Goal: Transaction & Acquisition: Purchase product/service

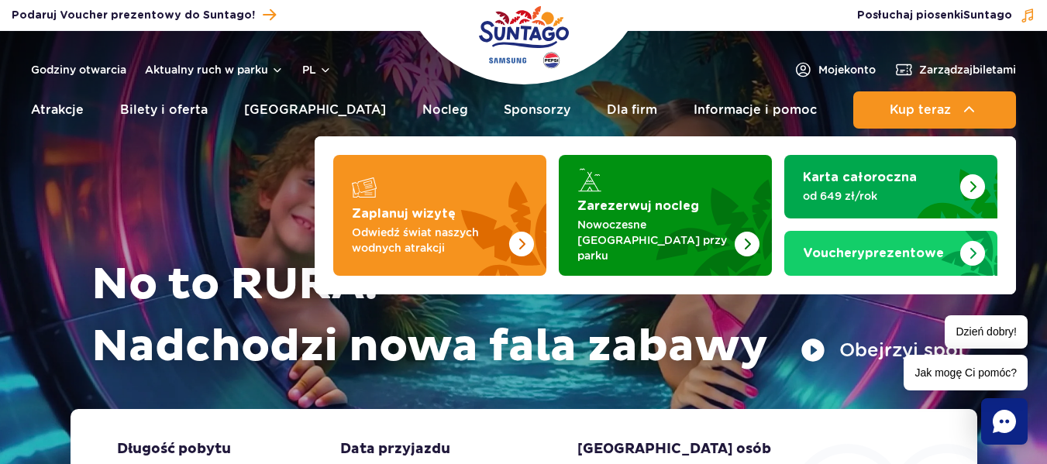
click at [897, 111] on span "Kup teraz" at bounding box center [920, 110] width 61 height 14
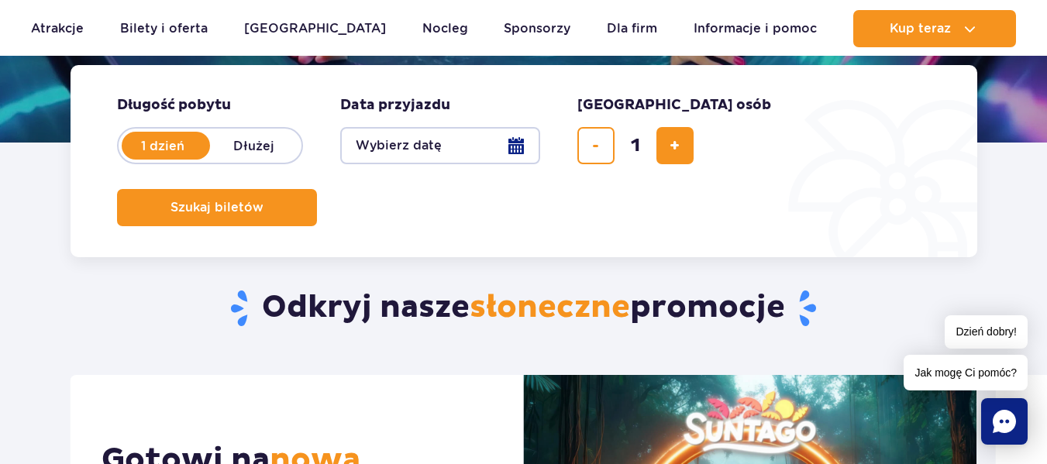
scroll to position [377, 0]
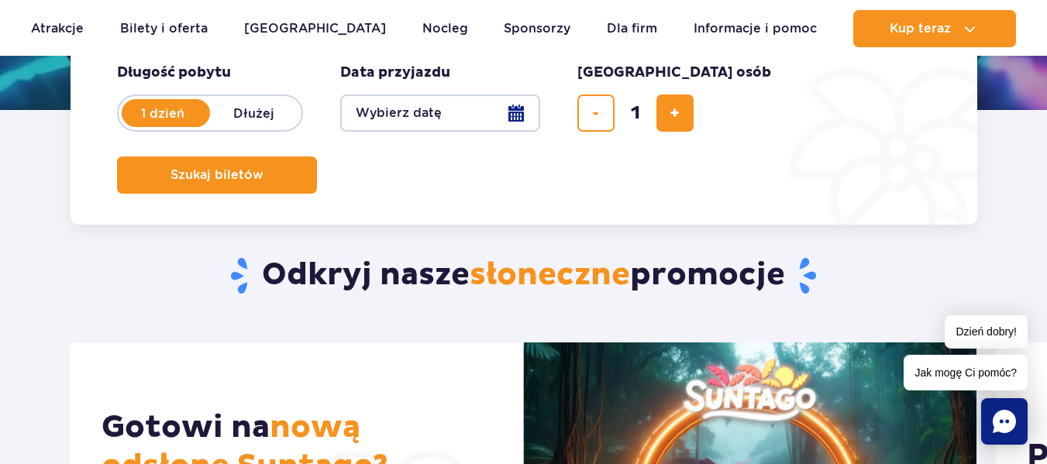
click at [514, 102] on button "Wybierz datę" at bounding box center [440, 113] width 200 height 37
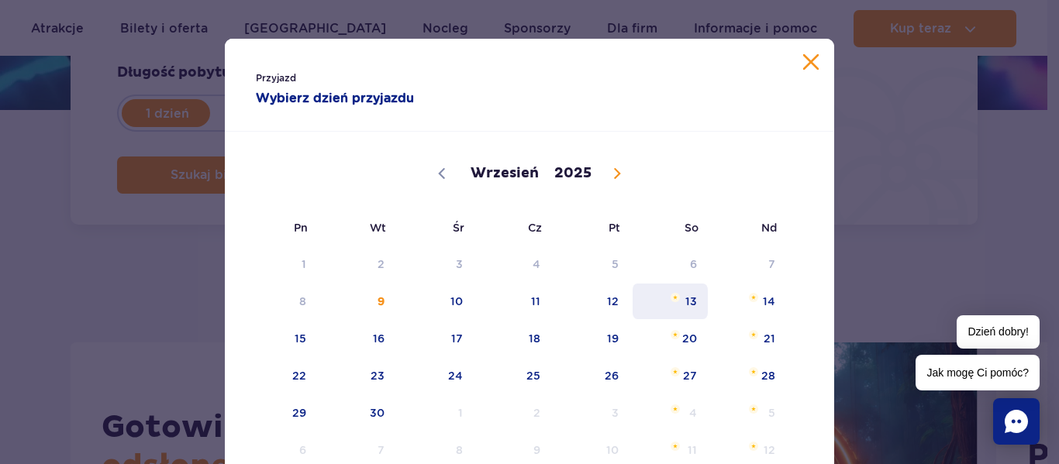
click at [677, 298] on span "13" at bounding box center [670, 302] width 78 height 36
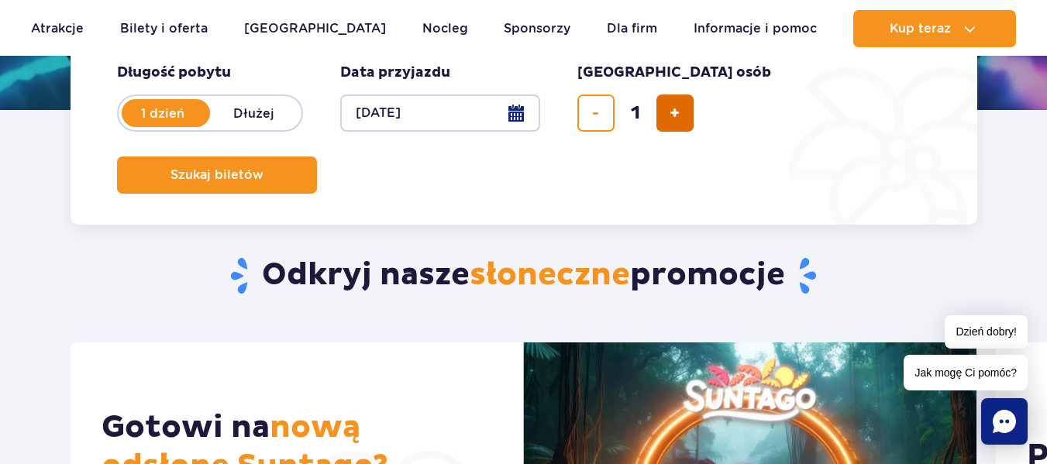
click at [688, 127] on button "dodaj bilet" at bounding box center [675, 113] width 37 height 37
type input "4"
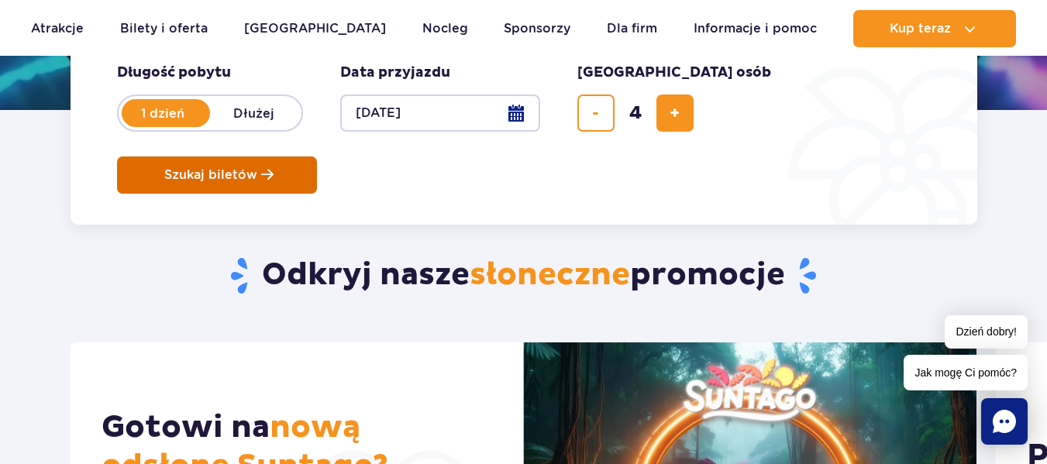
click at [317, 157] on button "Szukaj biletów" at bounding box center [217, 175] width 200 height 37
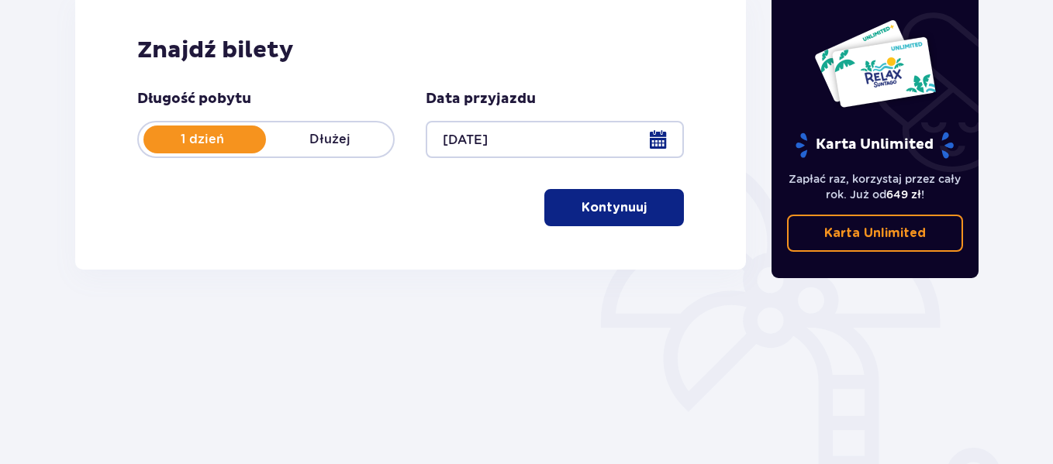
scroll to position [230, 0]
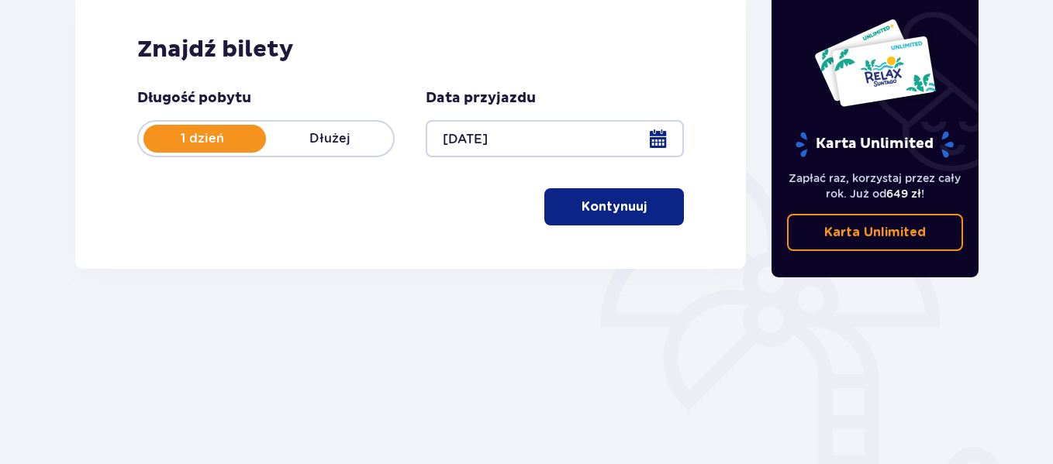
click at [657, 208] on span "button" at bounding box center [649, 207] width 19 height 19
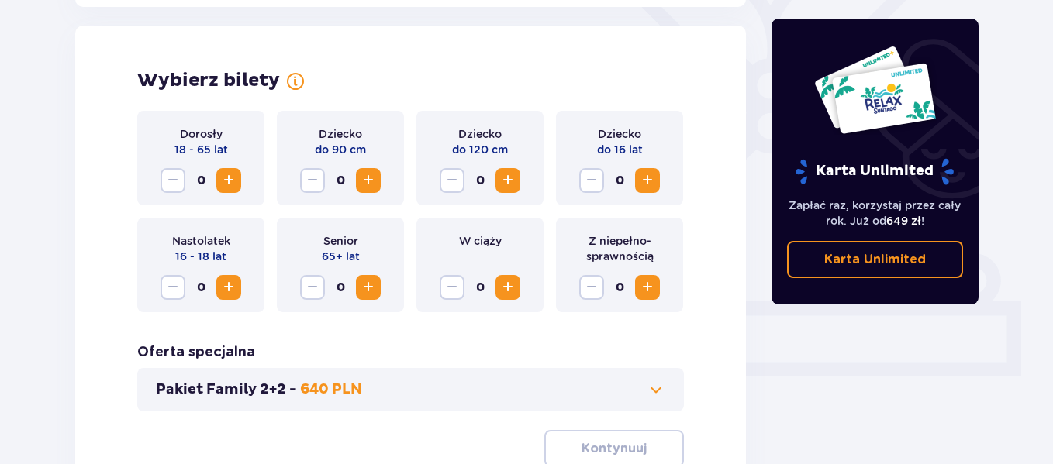
scroll to position [431, 0]
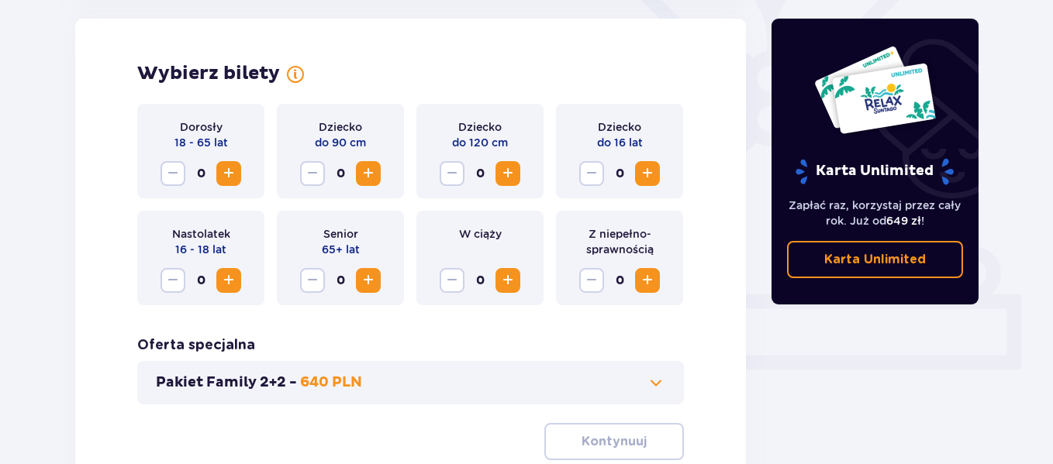
click at [236, 178] on span "Increase" at bounding box center [228, 173] width 19 height 19
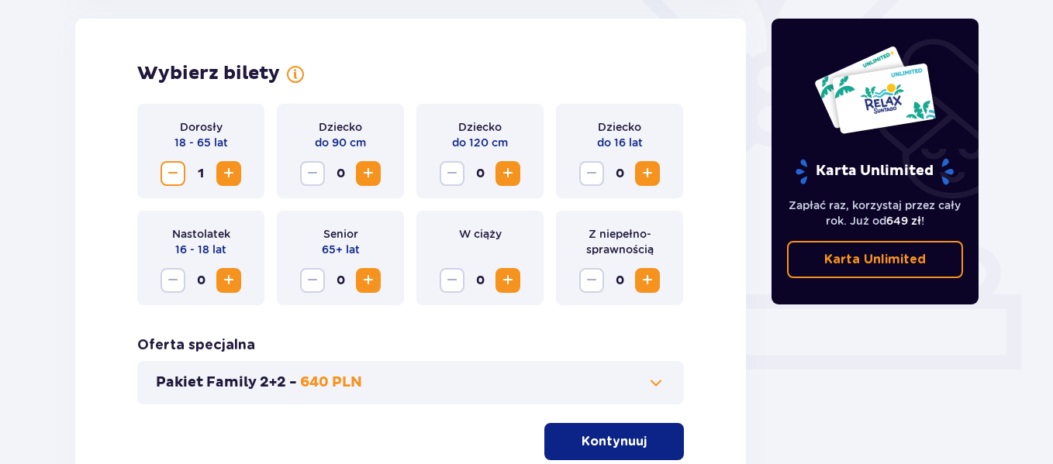
click at [236, 178] on span "Increase" at bounding box center [228, 173] width 19 height 19
click at [229, 286] on span "Increase" at bounding box center [228, 280] width 19 height 19
click at [613, 435] on p "Kontynuuj" at bounding box center [613, 441] width 65 height 17
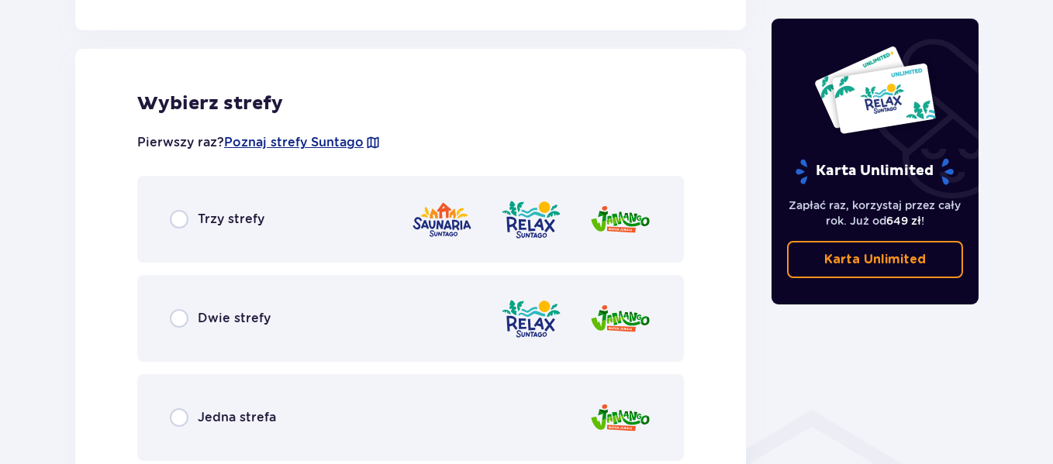
scroll to position [861, 0]
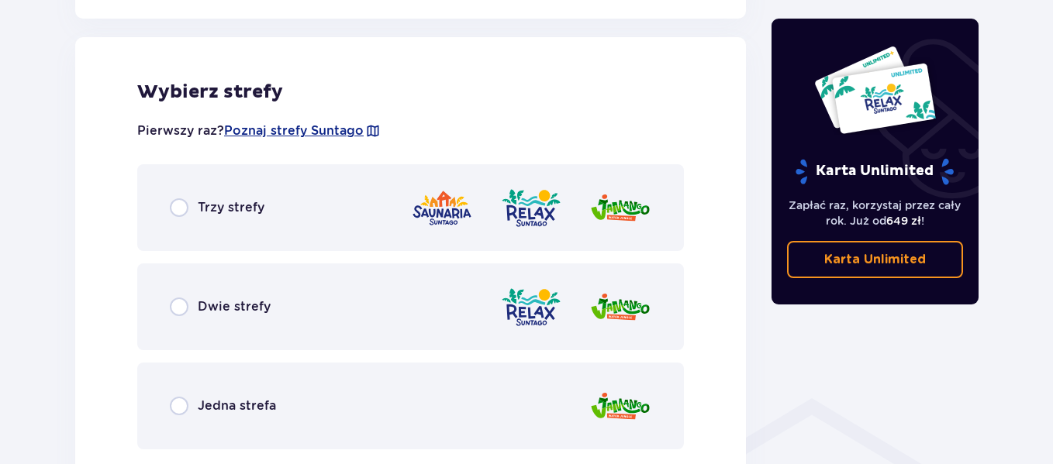
click at [267, 311] on p "Dwie strefy" at bounding box center [234, 306] width 73 height 17
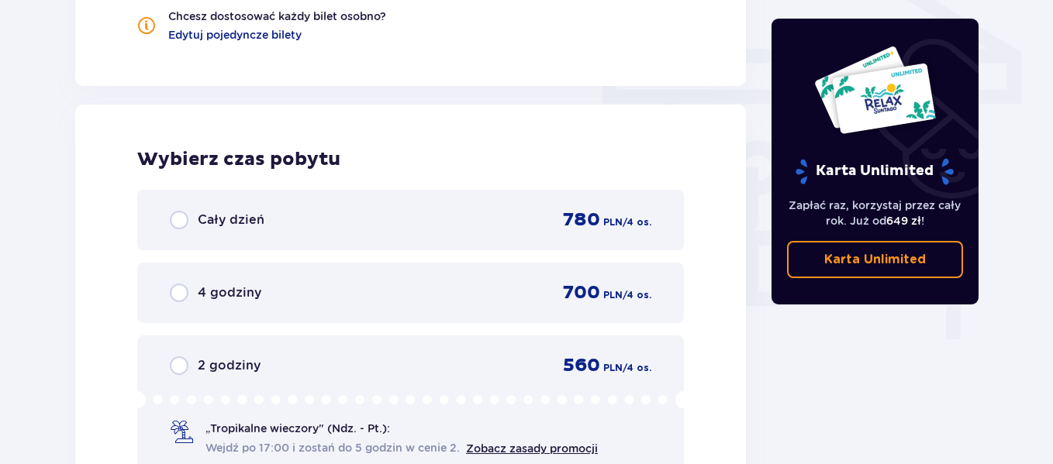
scroll to position [1400, 0]
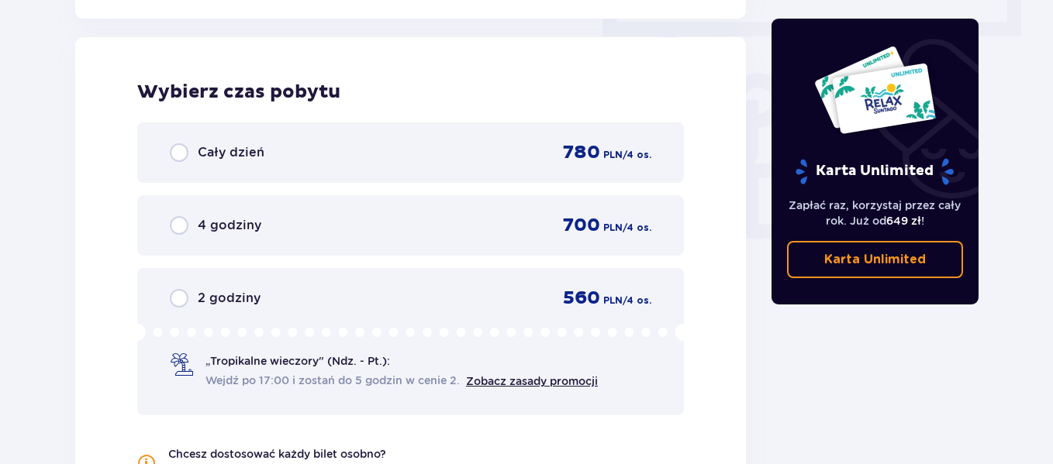
click at [205, 229] on p "4 godziny" at bounding box center [230, 225] width 64 height 17
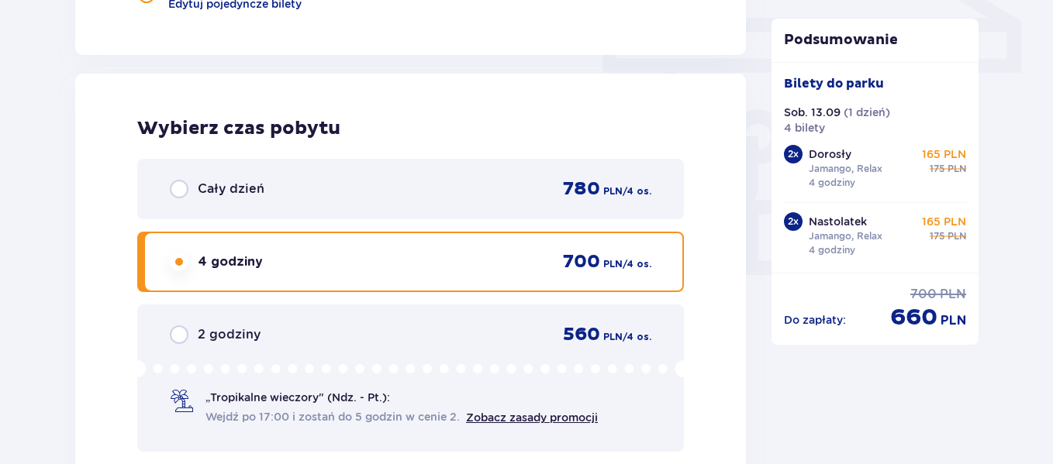
scroll to position [1695, 0]
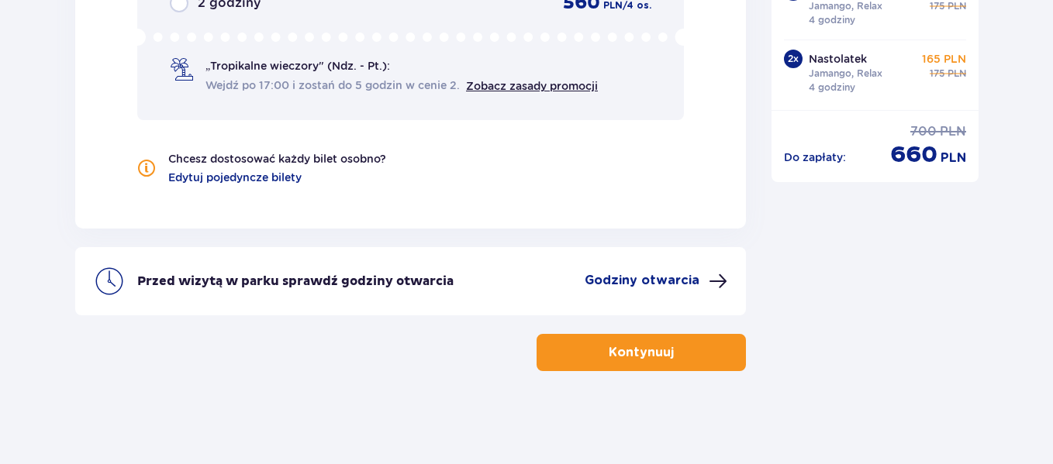
click at [668, 349] on span "button" at bounding box center [677, 352] width 19 height 19
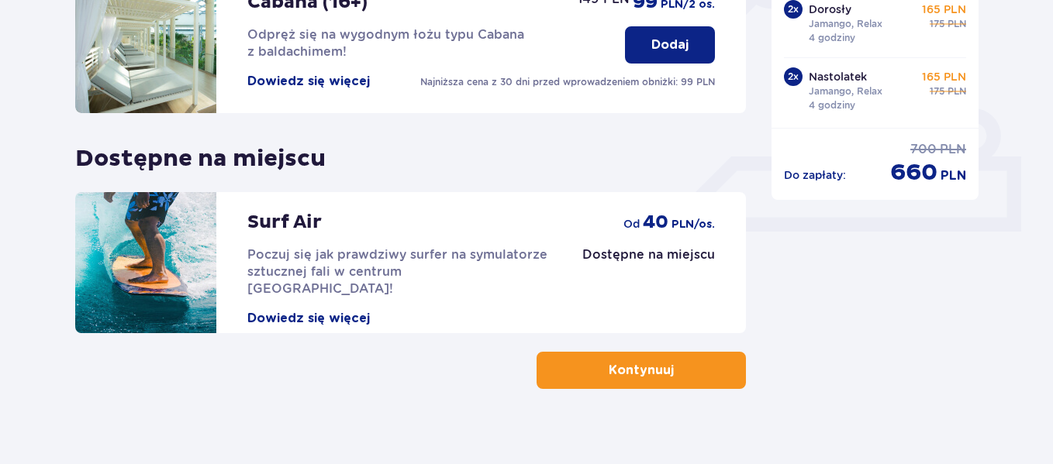
scroll to position [574, 0]
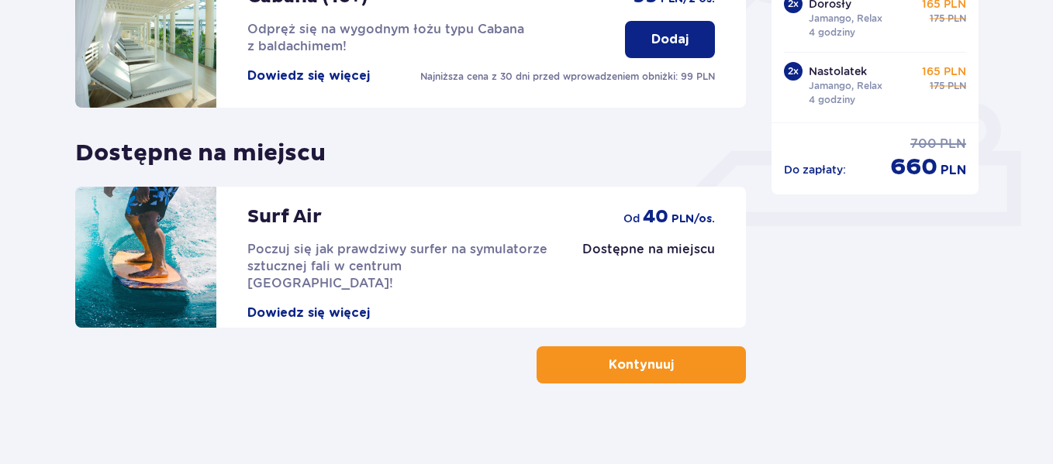
click at [692, 383] on button "Kontynuuj" at bounding box center [640, 365] width 209 height 37
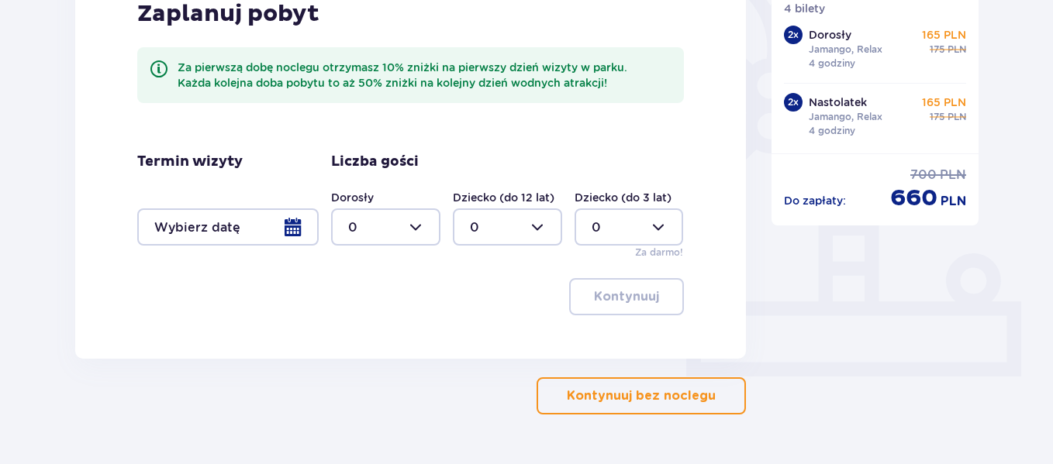
scroll to position [440, 0]
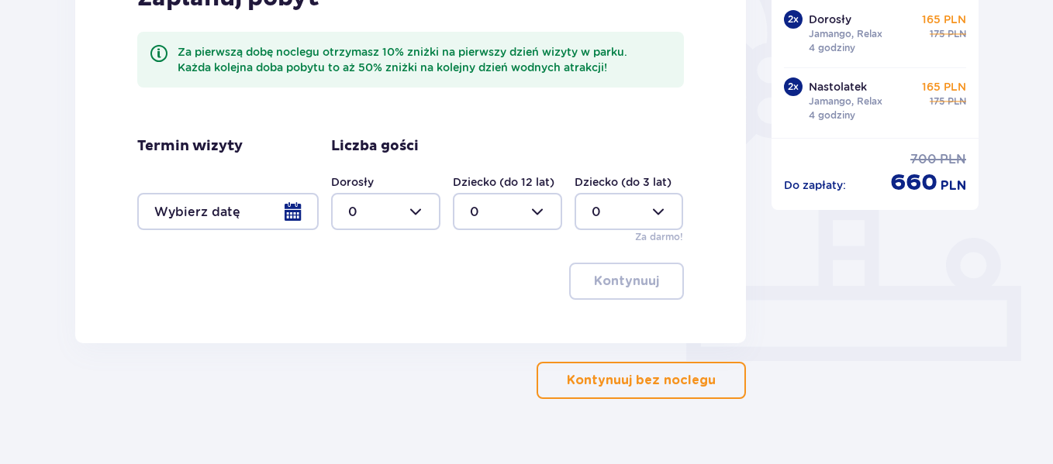
click at [627, 387] on p "Kontynuuj bez noclegu" at bounding box center [641, 380] width 149 height 17
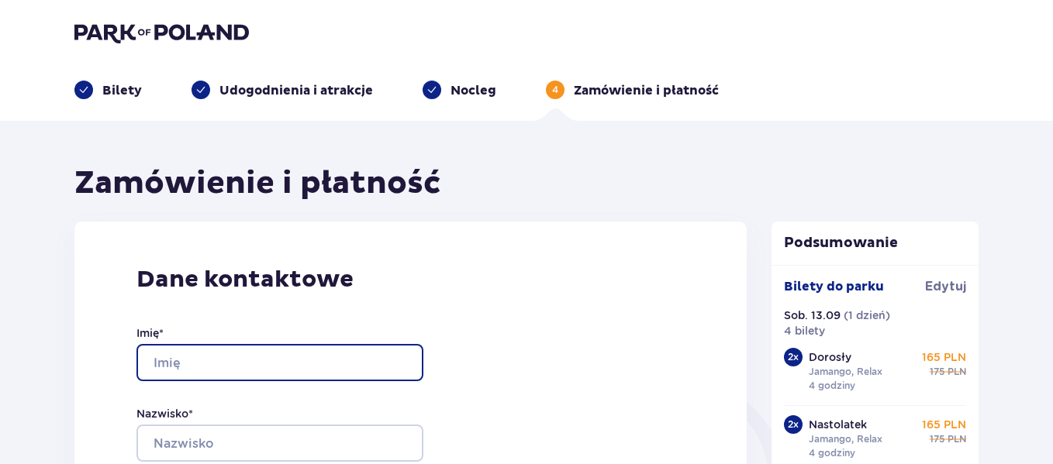
click at [298, 363] on input "Imię *" at bounding box center [279, 362] width 287 height 37
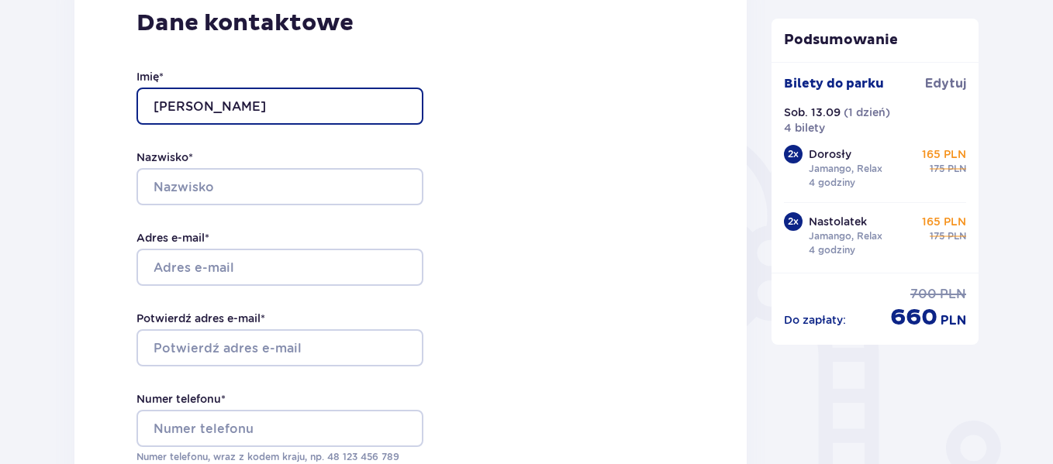
type input "ANNA"
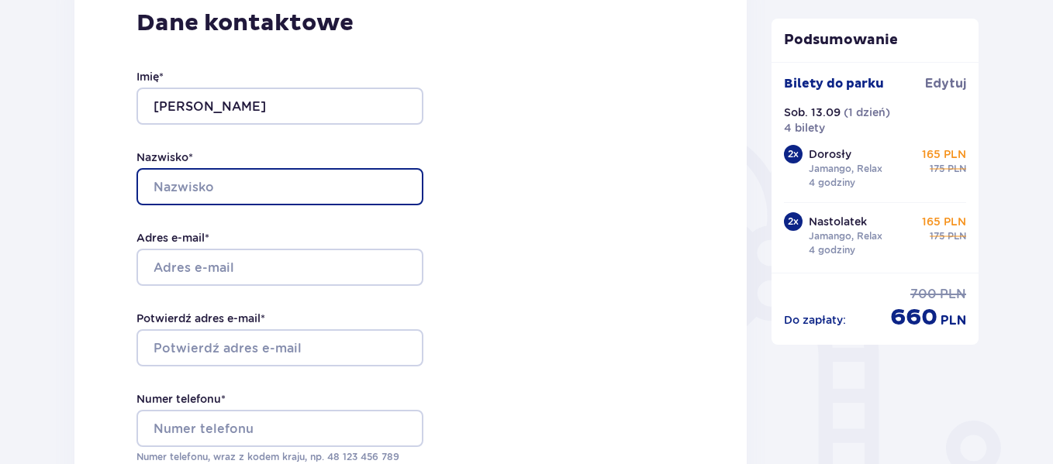
click at [325, 198] on input "Nazwisko *" at bounding box center [279, 186] width 287 height 37
type input "KWAŚĺNIEWSKA"
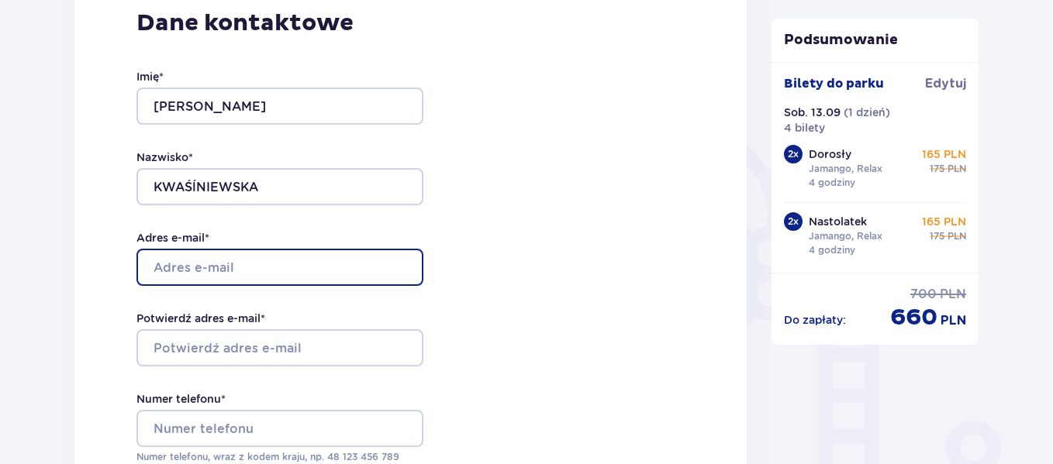
click at [315, 251] on input "Adres e-mail *" at bounding box center [279, 267] width 287 height 37
type input "[PERSON_NAME][EMAIL_ADDRESS][DOMAIN_NAME]"
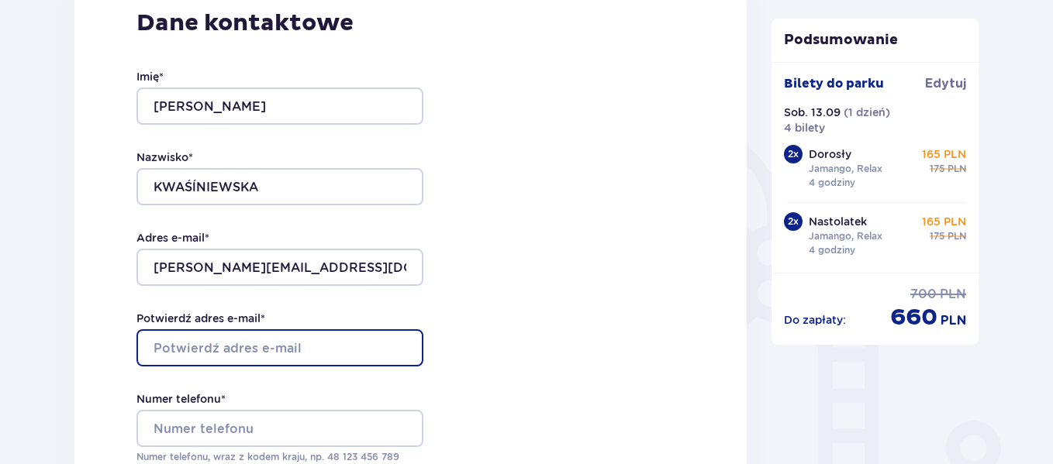
click at [334, 351] on input "Potwierdź adres e-mail *" at bounding box center [279, 347] width 287 height 37
type input "[PERSON_NAME][EMAIL_ADDRESS][DOMAIN_NAME]"
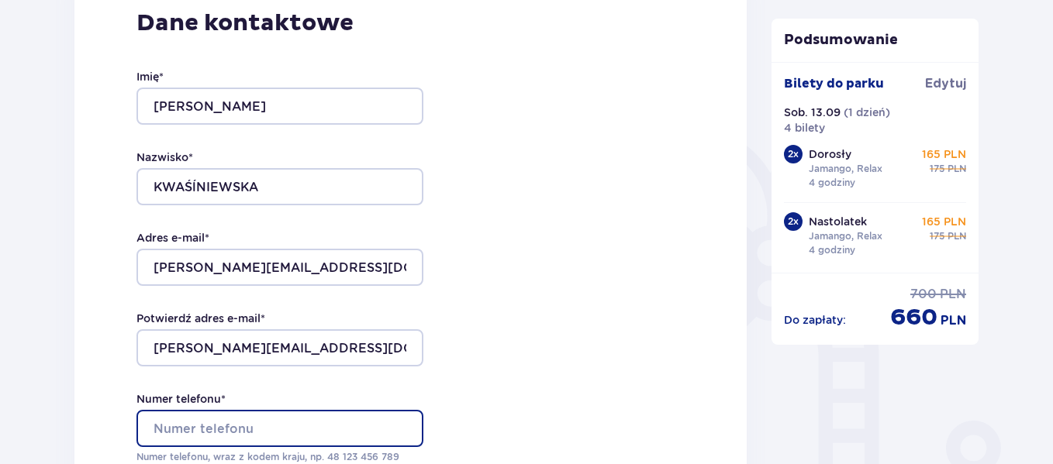
click at [312, 434] on input "Numer telefonu *" at bounding box center [279, 428] width 287 height 37
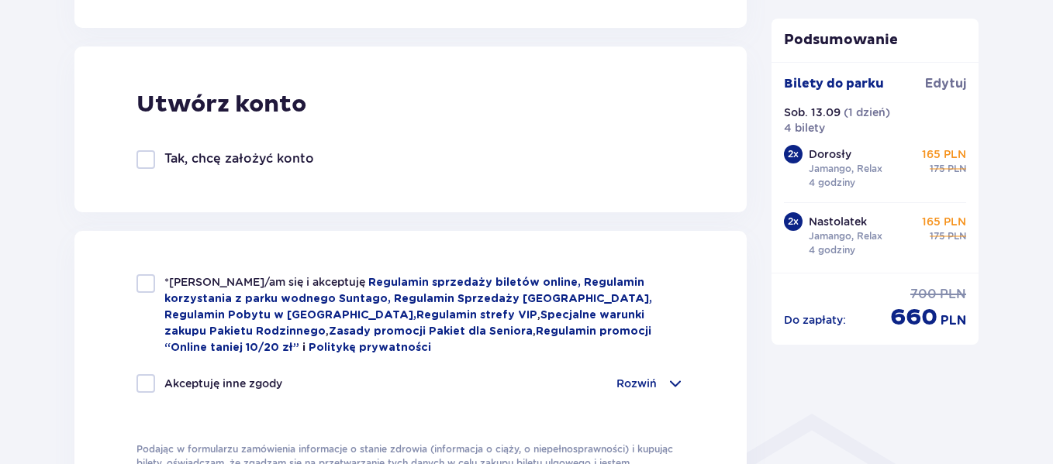
scroll to position [1012, 0]
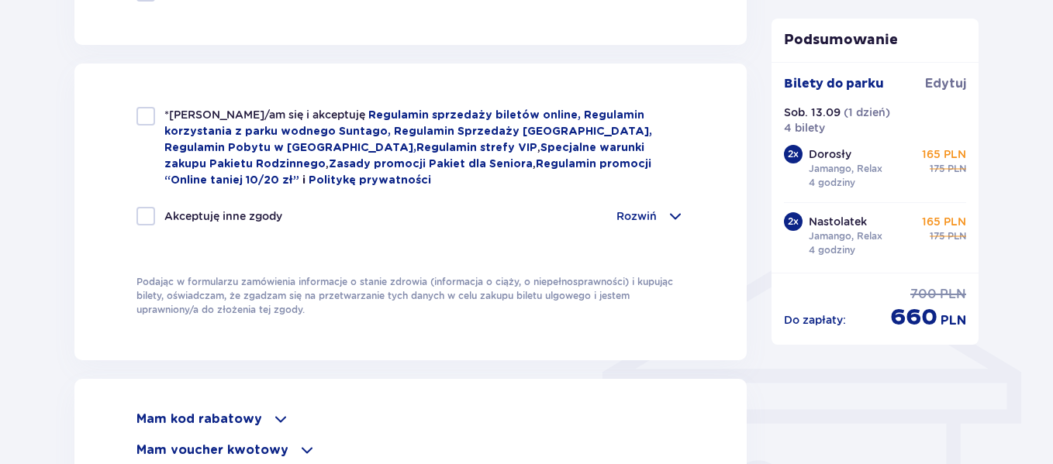
type input "513103195"
click at [144, 112] on div at bounding box center [145, 116] width 19 height 19
checkbox input "true"
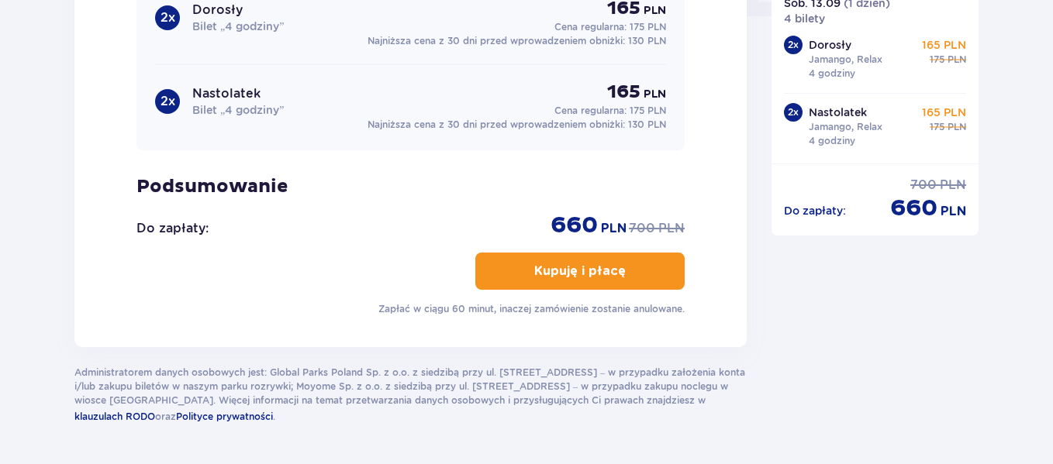
scroll to position [1619, 0]
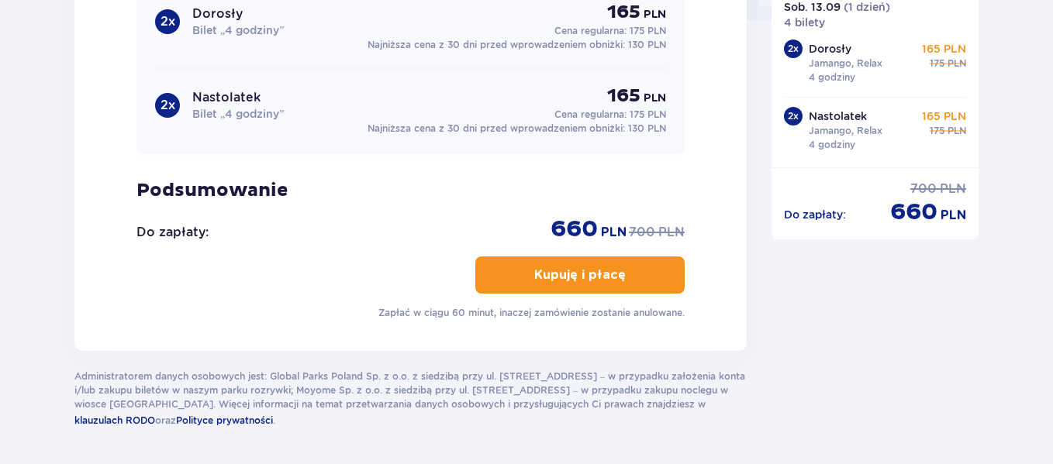
click at [662, 264] on button "Kupuję i płacę" at bounding box center [579, 275] width 209 height 37
